Goal: Task Accomplishment & Management: Manage account settings

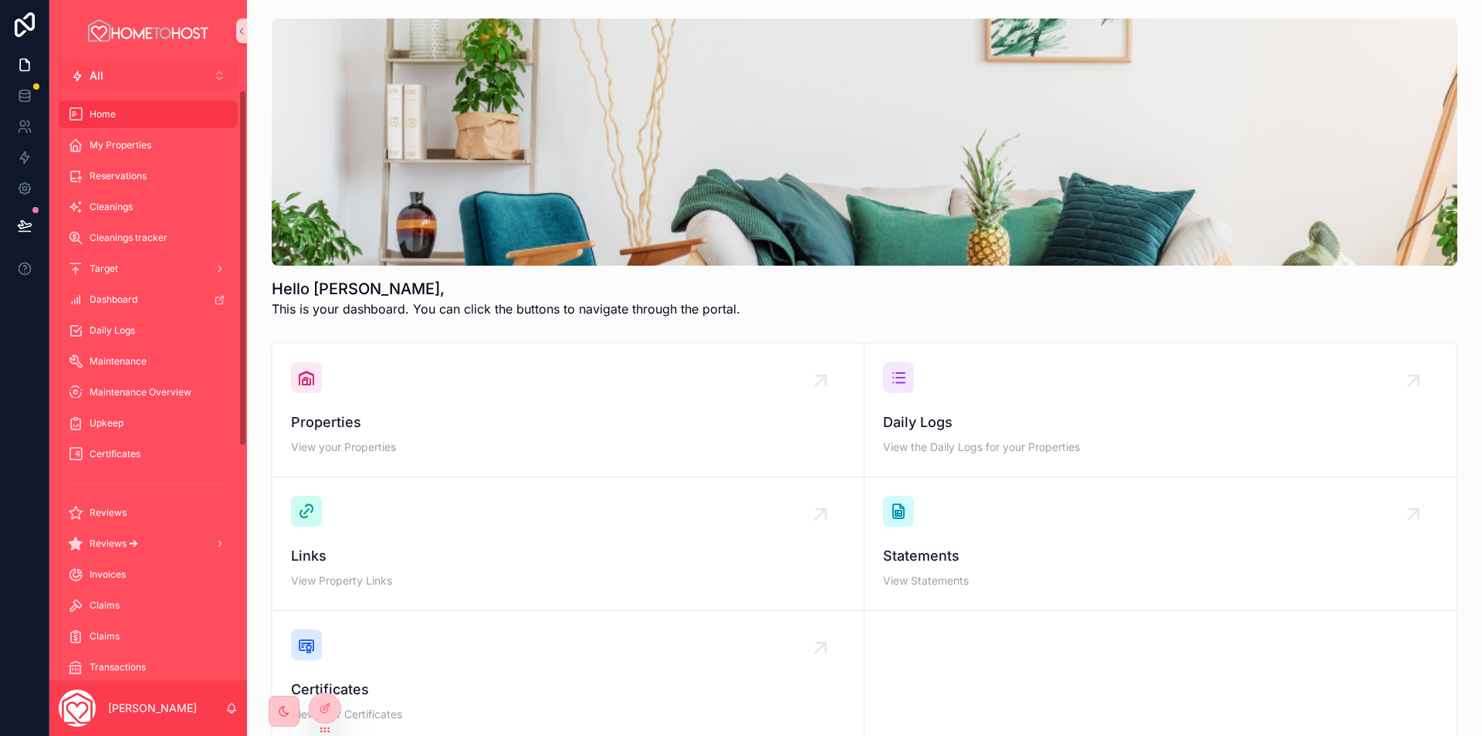
click at [149, 78] on button "All Alt 2" at bounding box center [148, 76] width 179 height 28
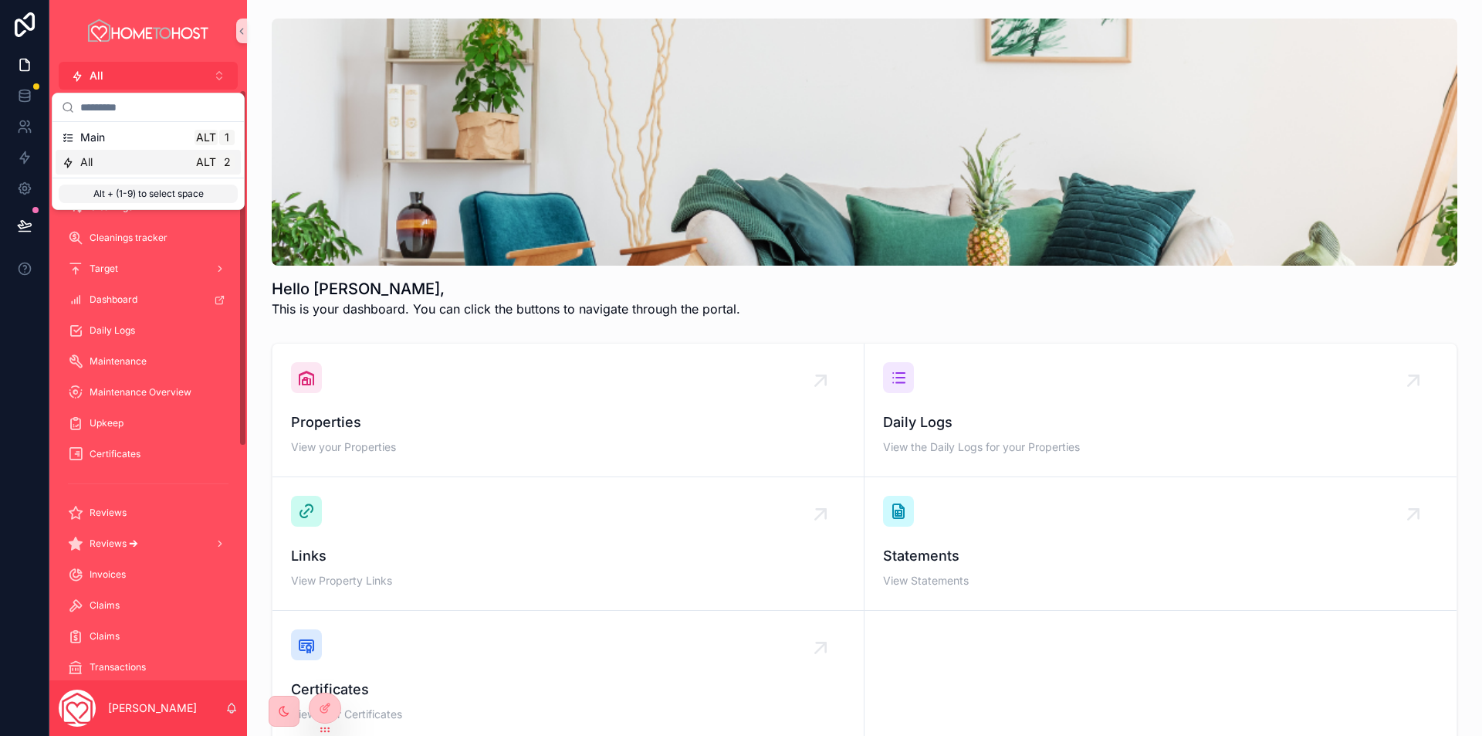
click at [132, 164] on div "All Alt 2" at bounding box center [148, 161] width 173 height 15
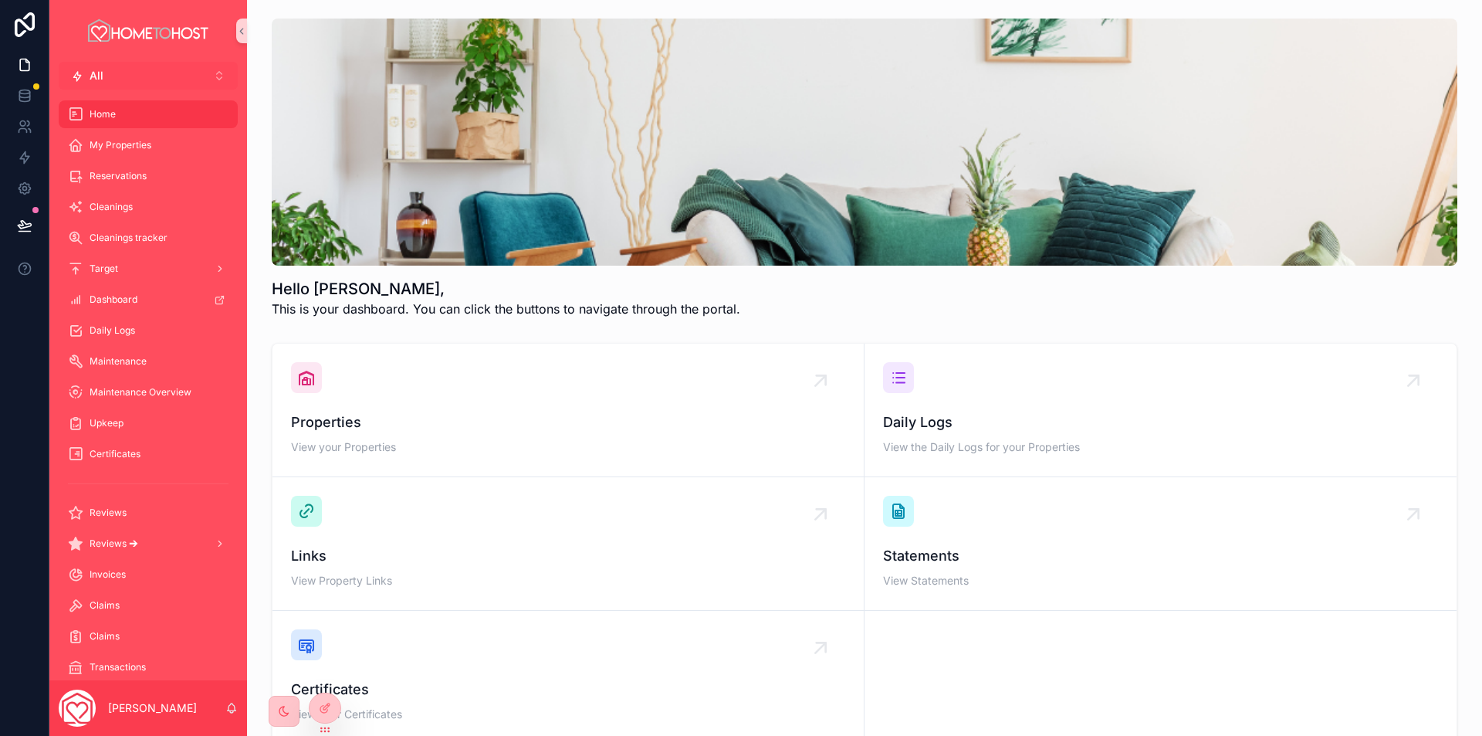
click at [150, 76] on button "All Alt 2" at bounding box center [148, 76] width 179 height 28
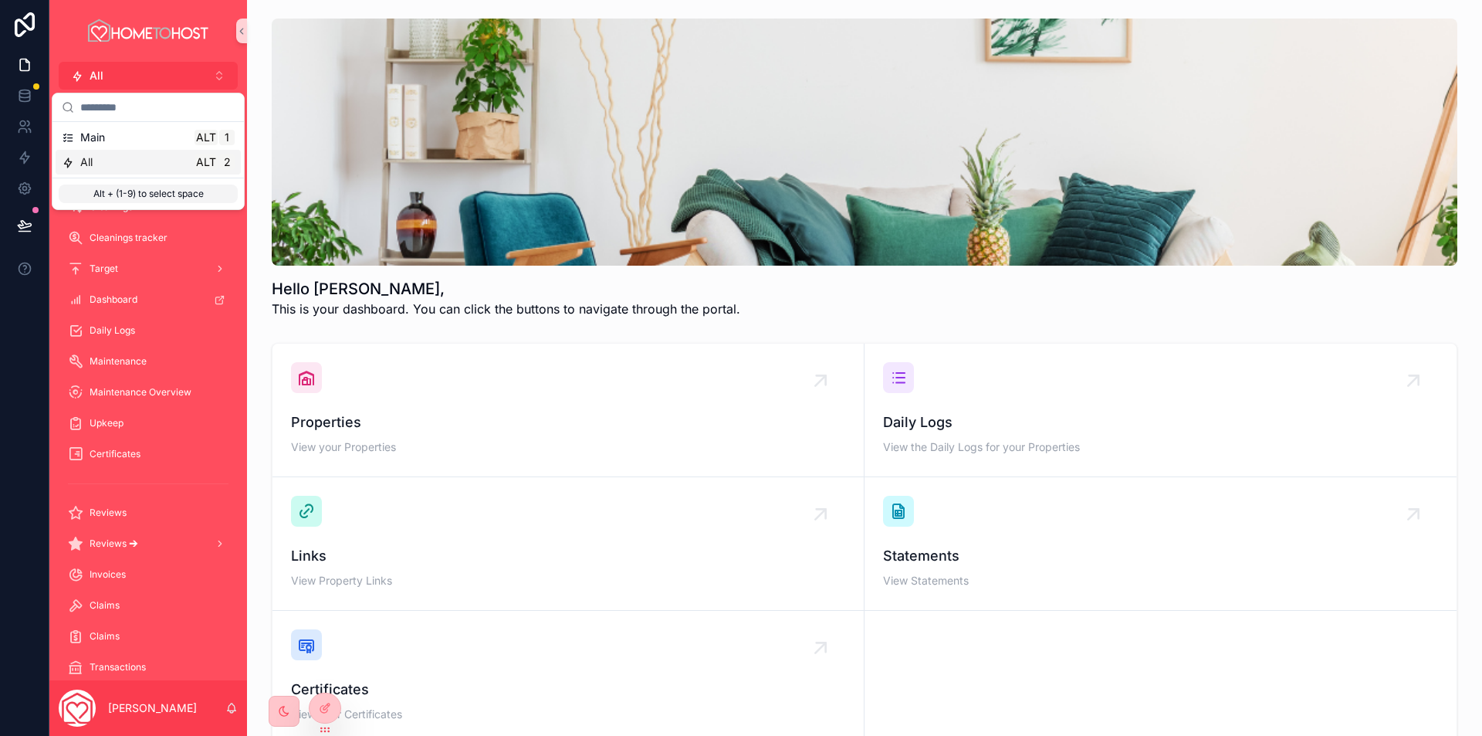
click at [107, 160] on div "All Alt 2" at bounding box center [148, 161] width 173 height 15
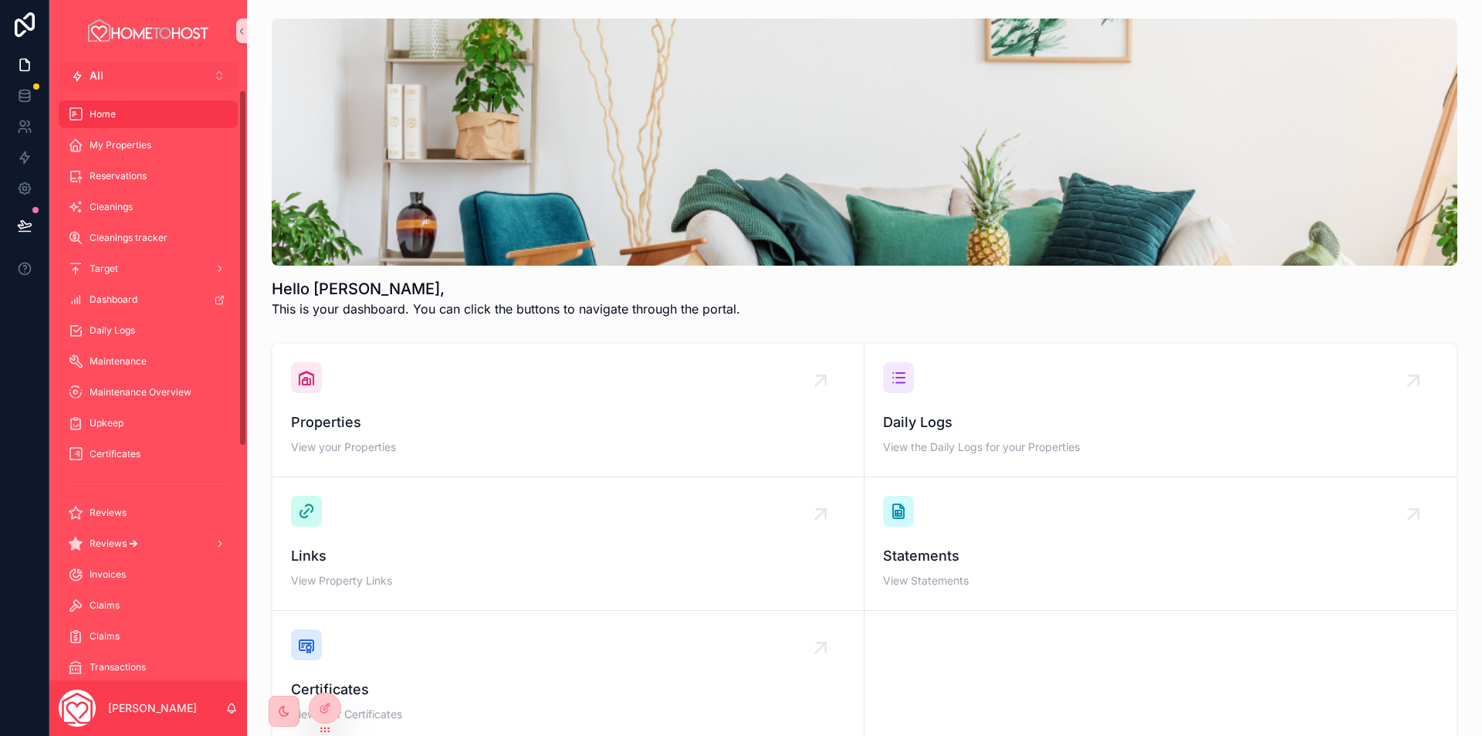
click at [173, 79] on button "All Alt 2" at bounding box center [148, 76] width 179 height 28
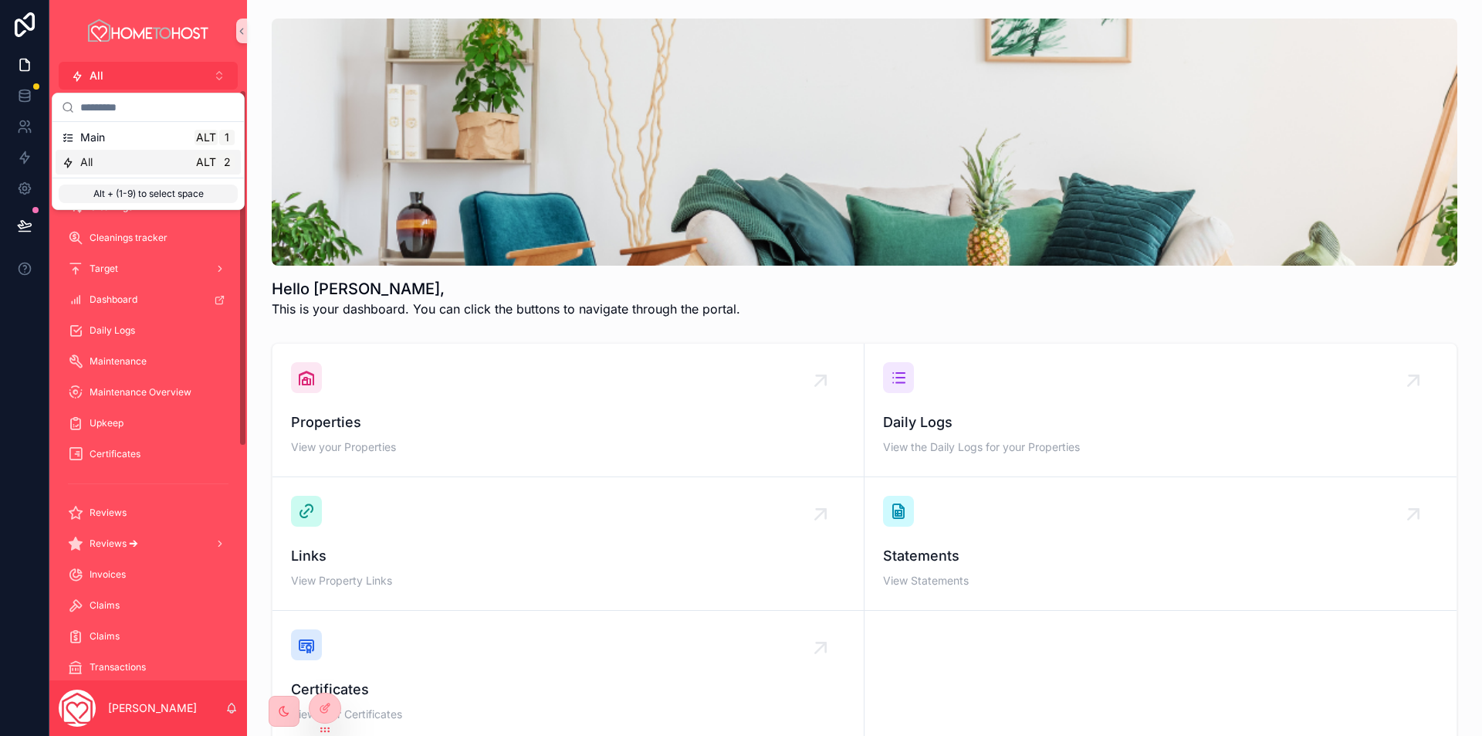
click at [117, 173] on div "All Alt 2" at bounding box center [148, 162] width 185 height 25
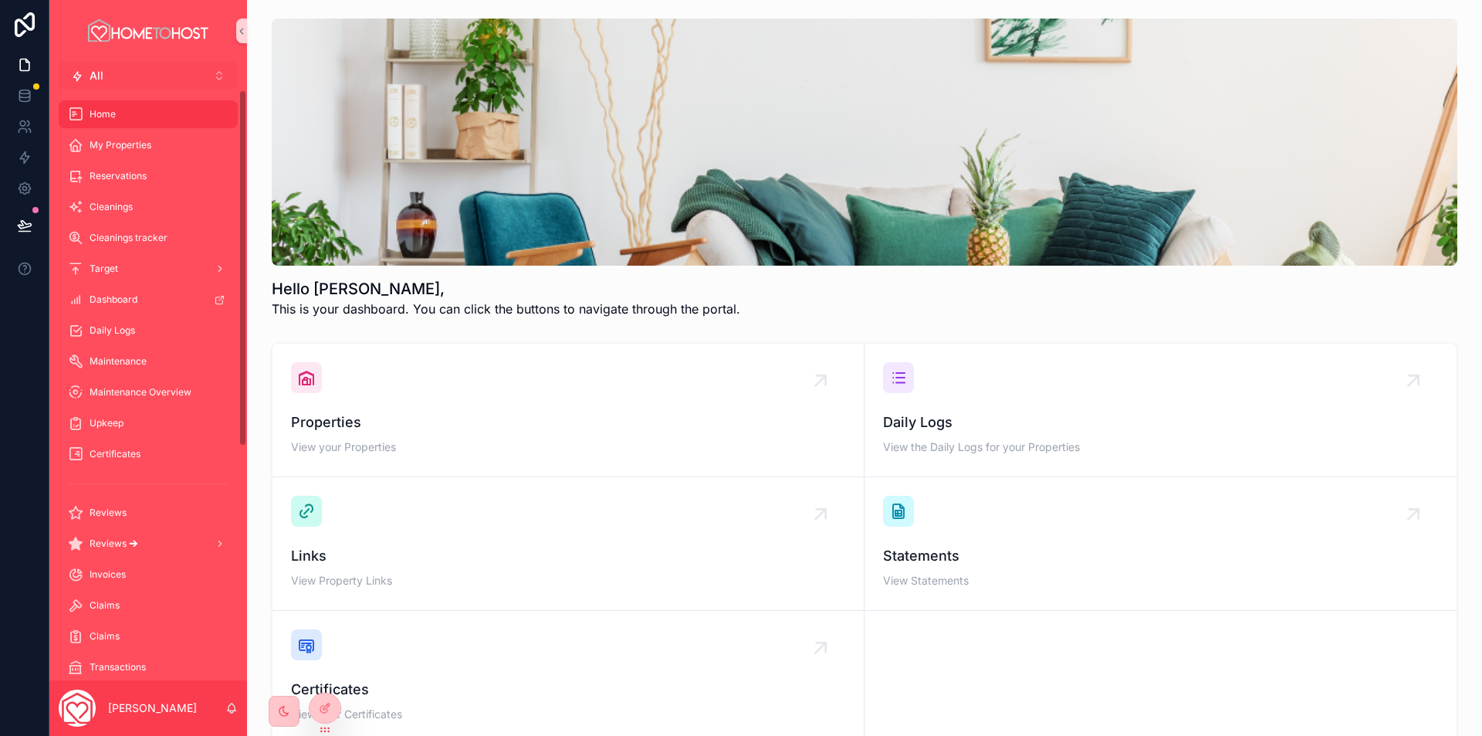
click at [136, 73] on button "All Alt 2" at bounding box center [148, 76] width 179 height 28
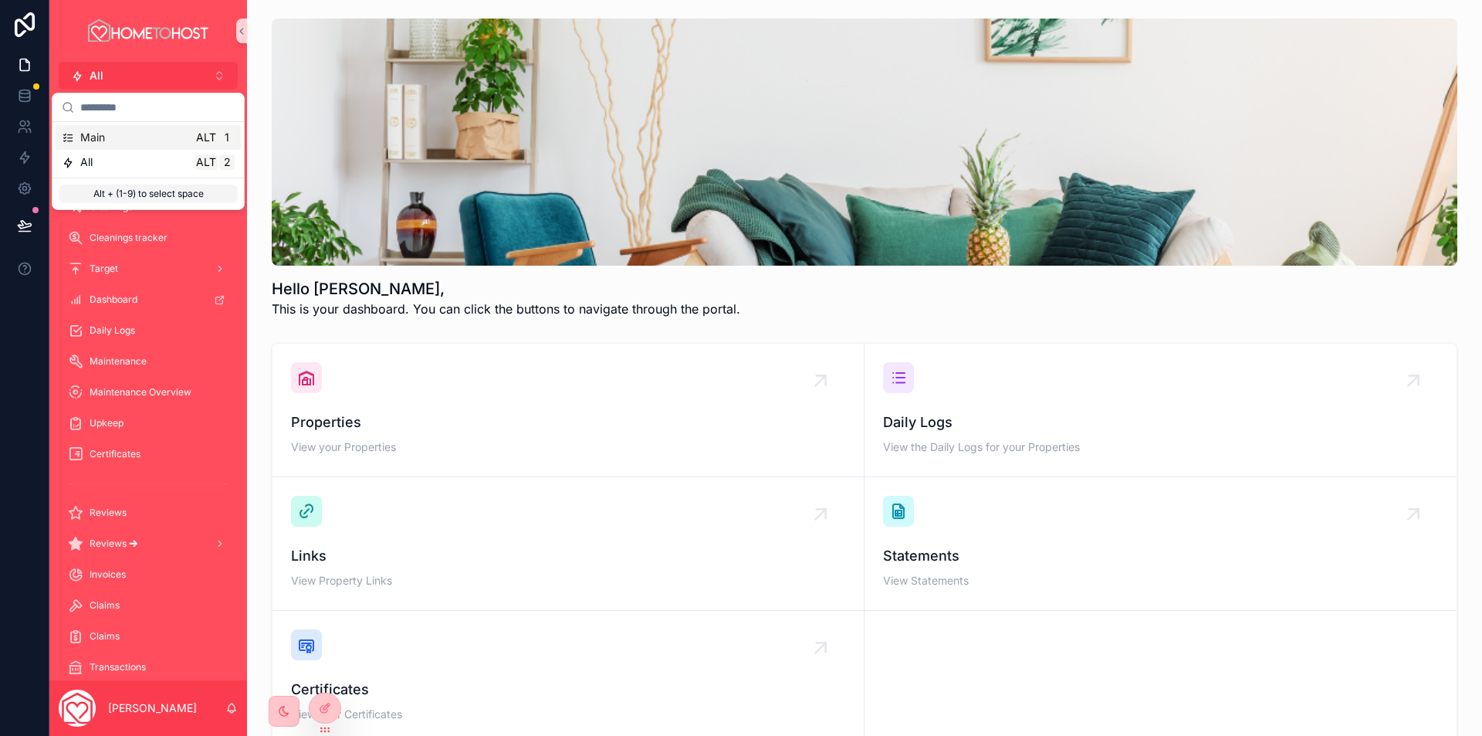
click at [110, 145] on div "Main Alt 1" at bounding box center [148, 137] width 185 height 25
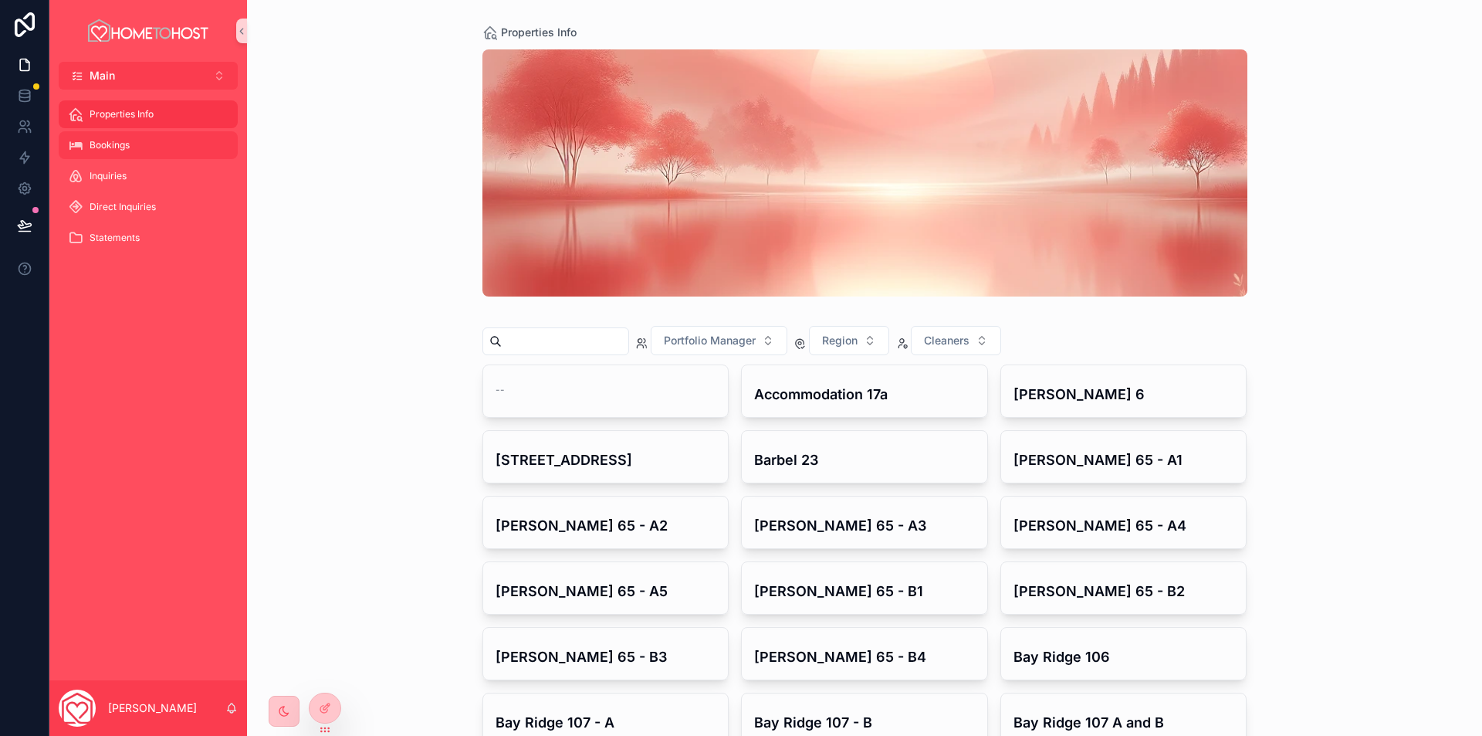
click at [107, 150] on span "Bookings" at bounding box center [110, 145] width 40 height 12
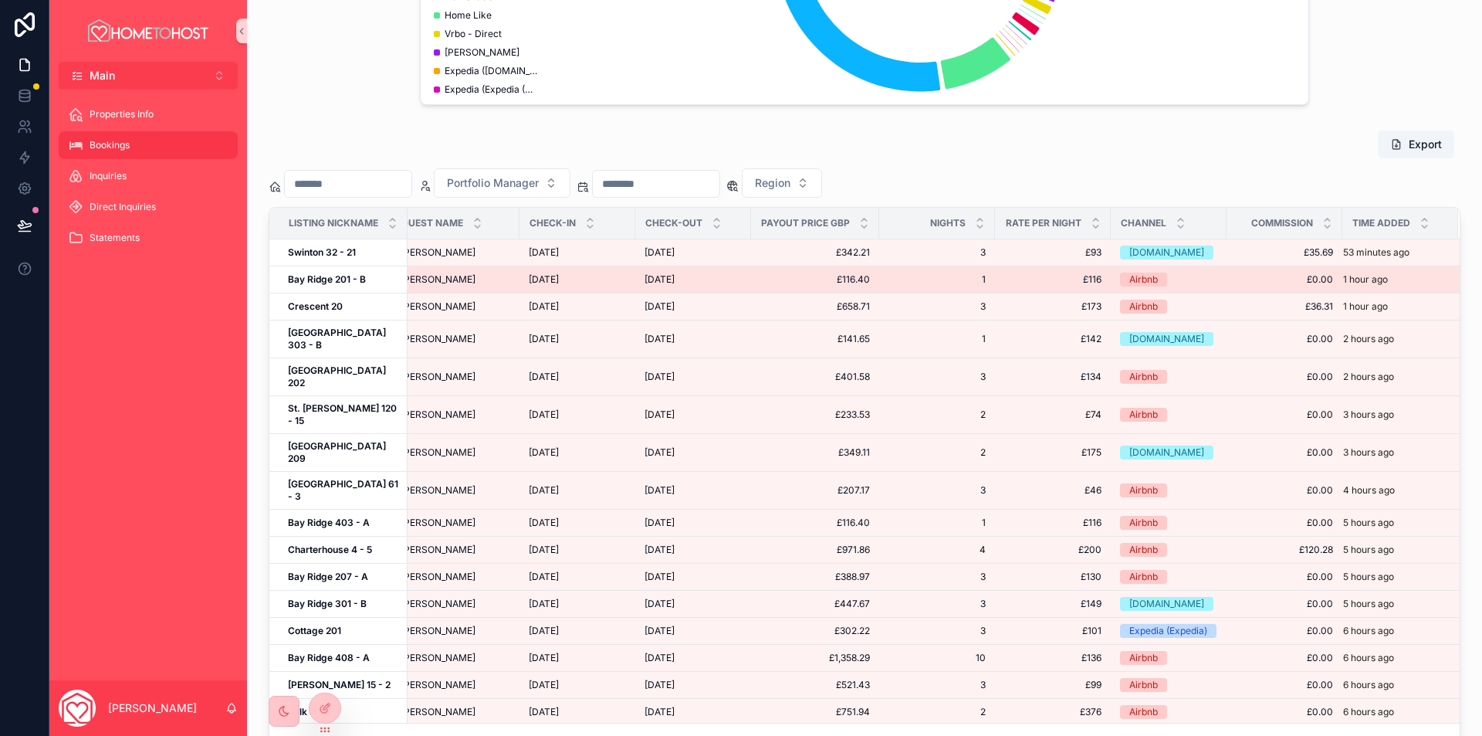
scroll to position [0, 40]
